Goal: Information Seeking & Learning: Learn about a topic

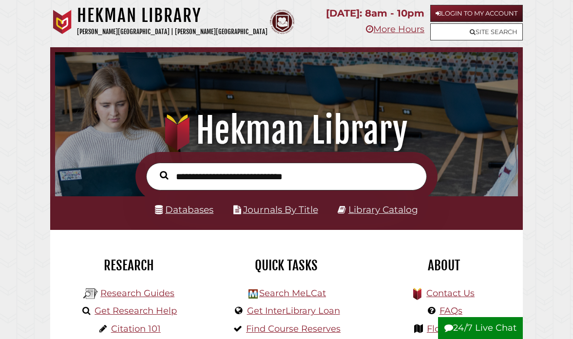
scroll to position [153, 458]
click at [461, 11] on link "Login to My Account" at bounding box center [476, 13] width 93 height 17
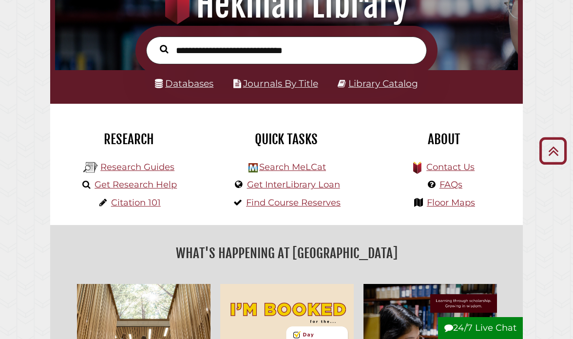
scroll to position [141, 0]
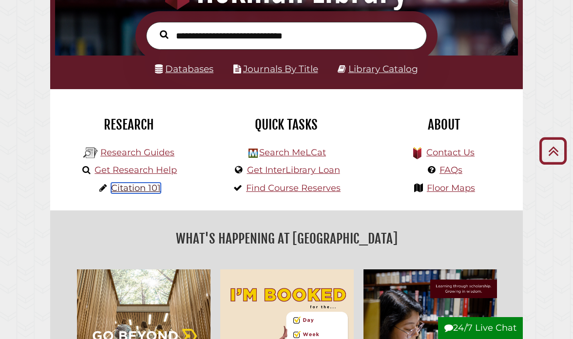
click at [149, 186] on link "Citation 101" at bounding box center [136, 188] width 50 height 11
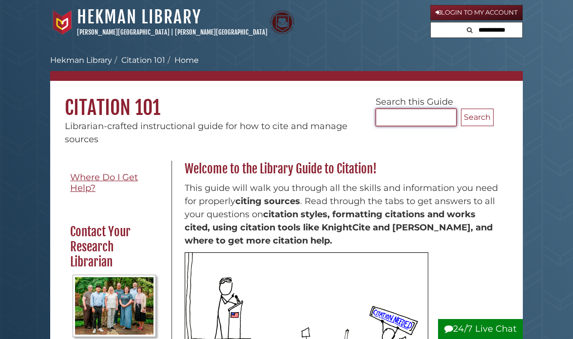
click at [394, 112] on input "Search..." at bounding box center [415, 118] width 81 height 18
type input "***"
click at [461, 109] on button "Search" at bounding box center [477, 118] width 33 height 18
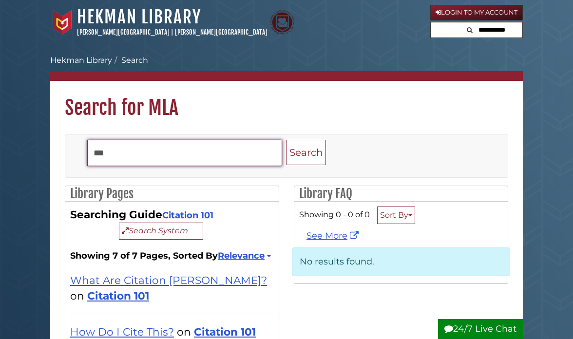
drag, startPoint x: 128, startPoint y: 150, endPoint x: 68, endPoint y: 155, distance: 60.1
click at [68, 155] on div "Toggle navigation Search *** Search" at bounding box center [286, 156] width 442 height 42
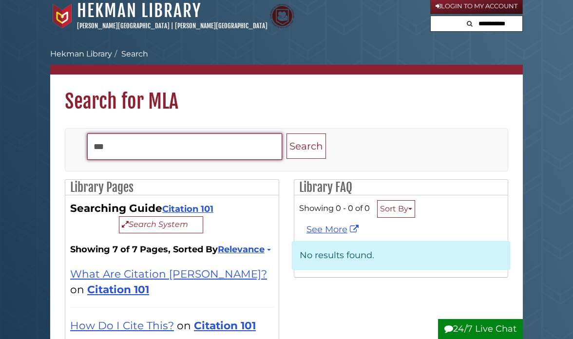
scroll to position [7, 0]
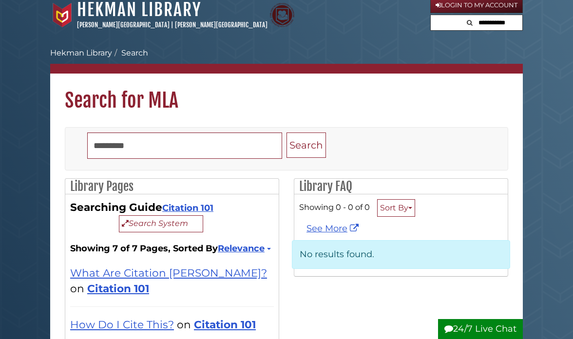
click at [312, 99] on h1 "Search for MLA" at bounding box center [286, 93] width 472 height 39
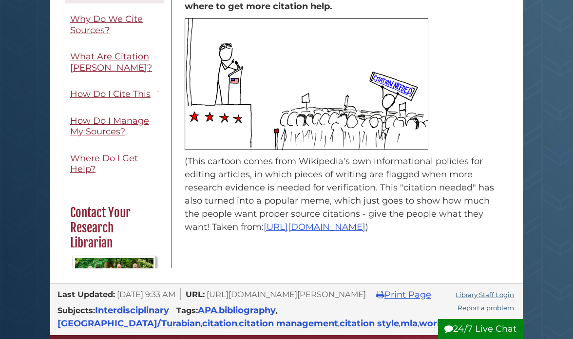
scroll to position [424, 0]
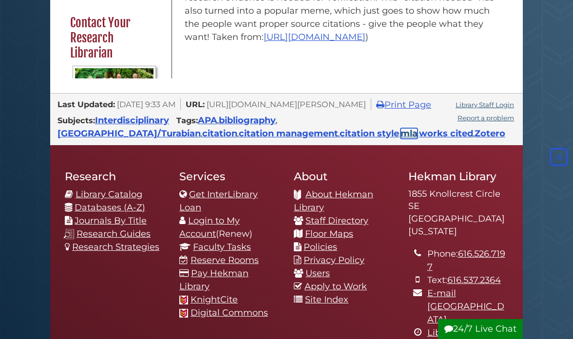
click at [400, 139] on link "mla" at bounding box center [408, 133] width 17 height 11
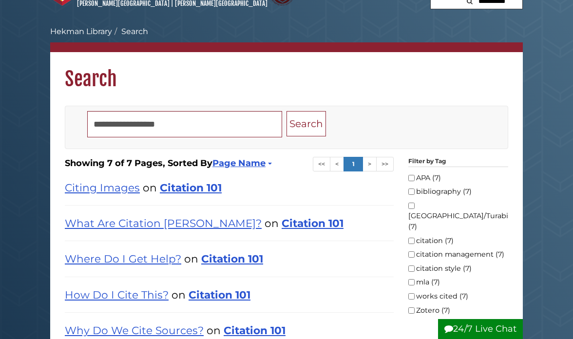
scroll to position [29, 0]
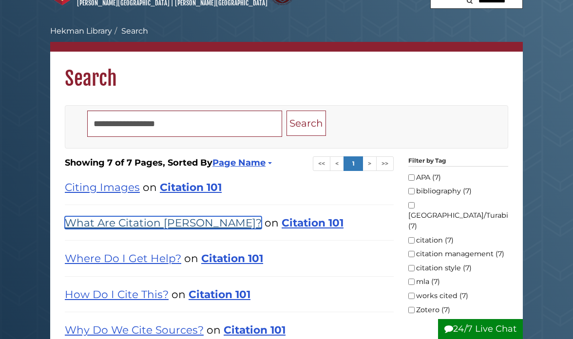
click at [164, 220] on link "What Are Citation [PERSON_NAME]?" at bounding box center [163, 222] width 197 height 13
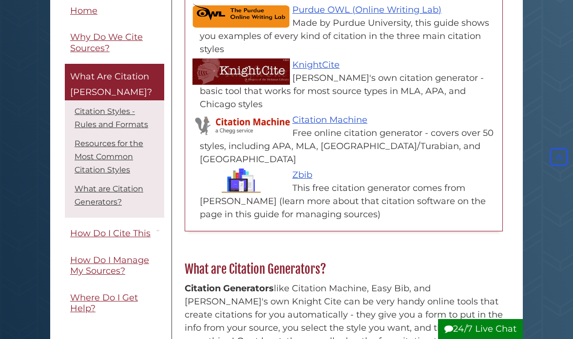
scroll to position [494, 0]
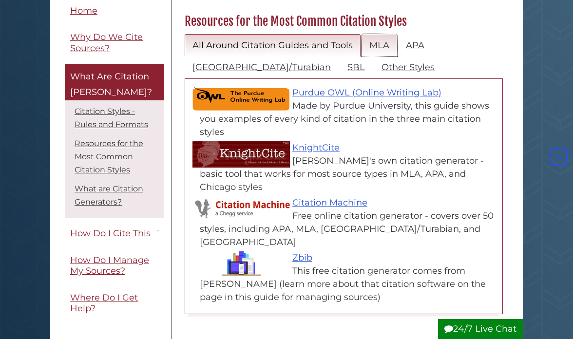
click at [388, 38] on link "MLA" at bounding box center [379, 45] width 36 height 23
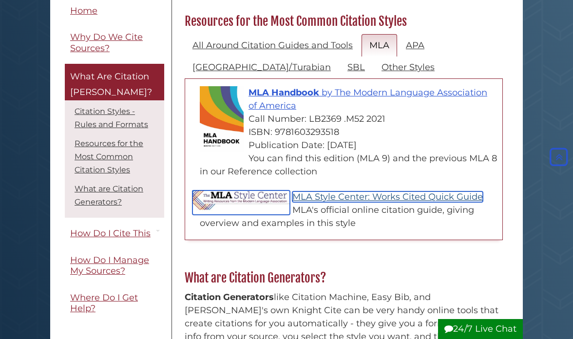
click at [359, 195] on link "MLA Style Center: Works Cited Quick Guide" at bounding box center [387, 196] width 190 height 11
